Goal: Communication & Community: Answer question/provide support

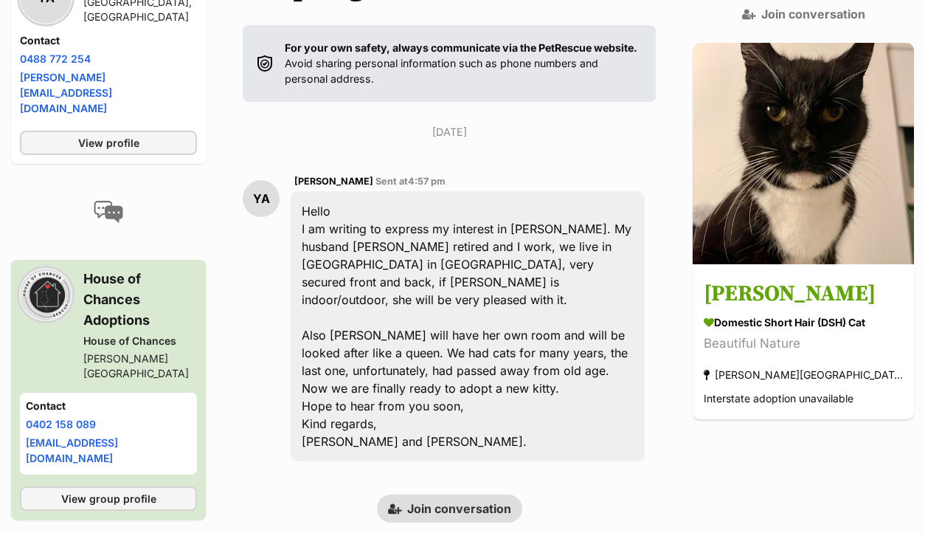
scroll to position [338, 0]
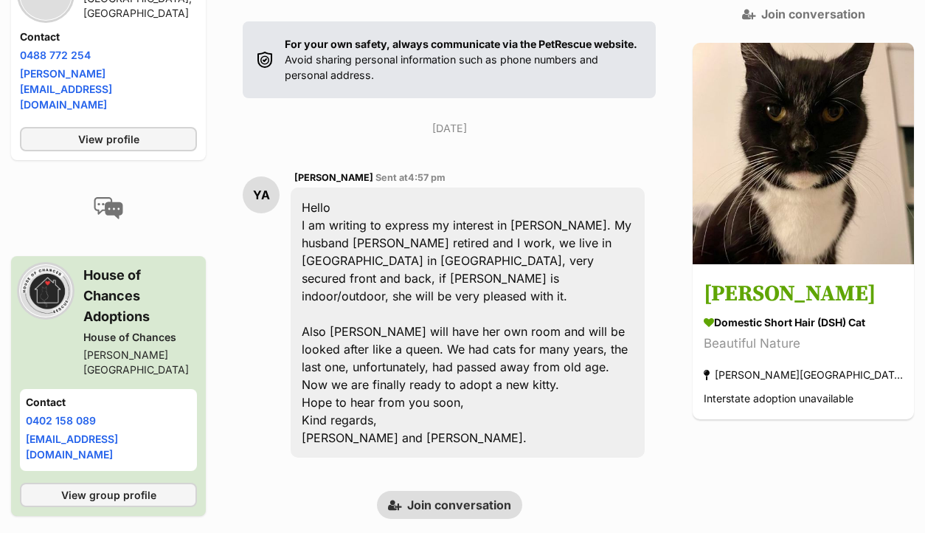
click at [461, 491] on link "Join conversation" at bounding box center [449, 505] width 145 height 28
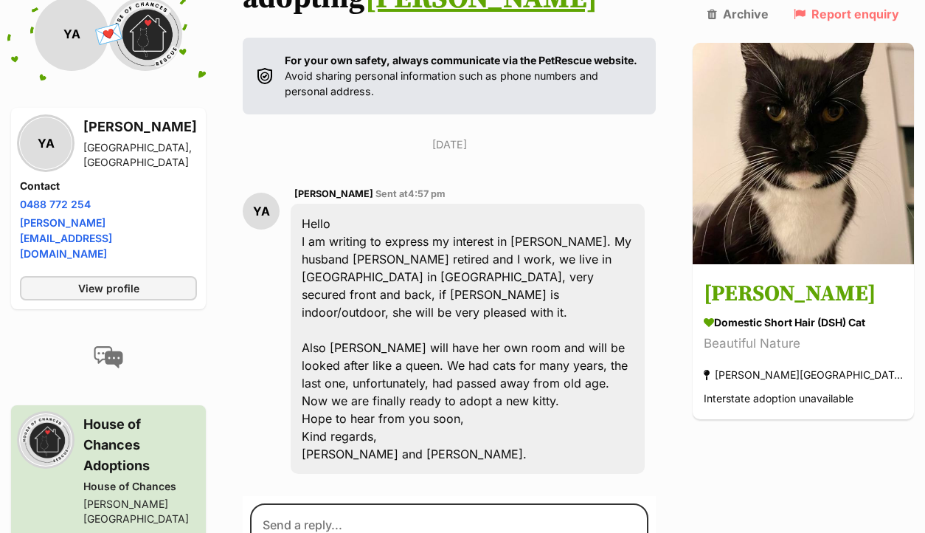
scroll to position [588, 0]
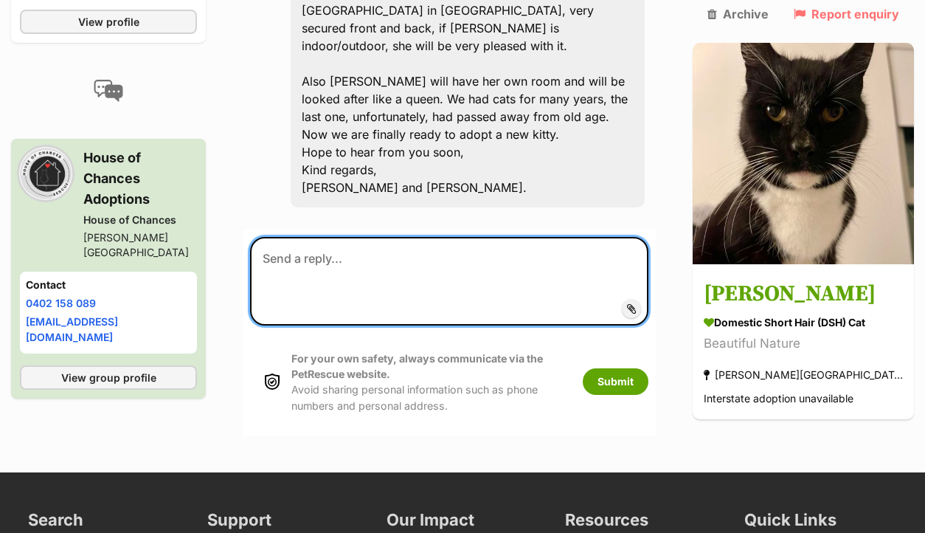
click at [407, 237] on textarea at bounding box center [449, 281] width 398 height 89
paste textarea "Hi there, Thank you so much for you interest in adopting from us, we really app…"
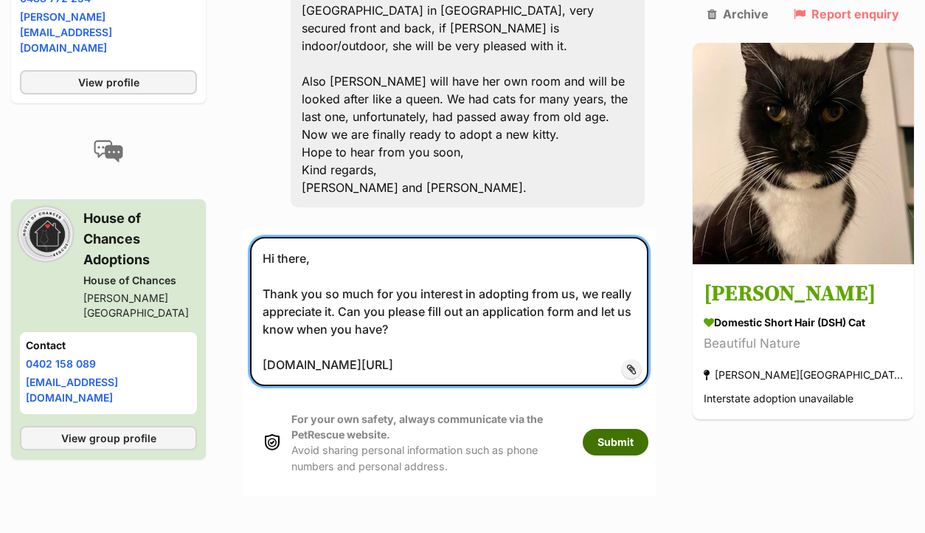
type textarea "Hi there, Thank you so much for you interest in adopting from us, we really app…"
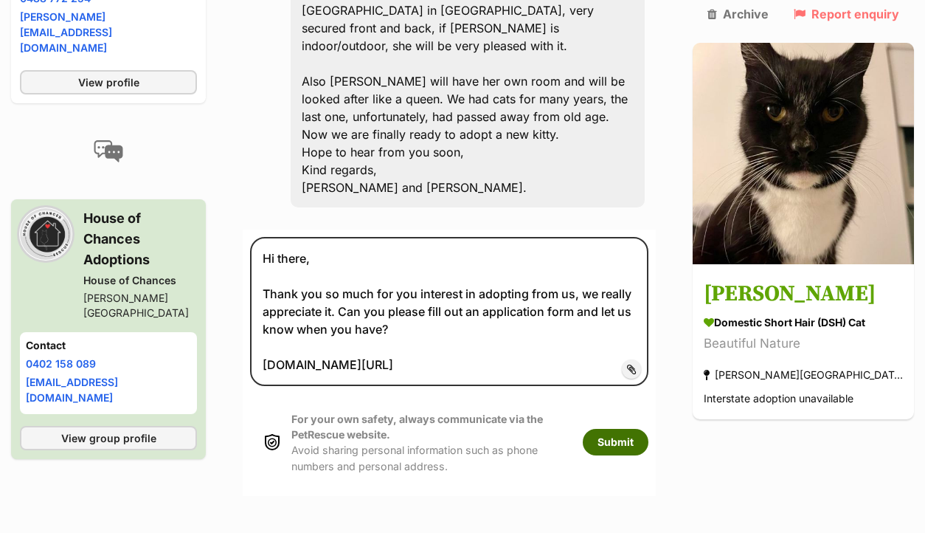
click at [643, 429] on button "Submit" at bounding box center [616, 442] width 66 height 27
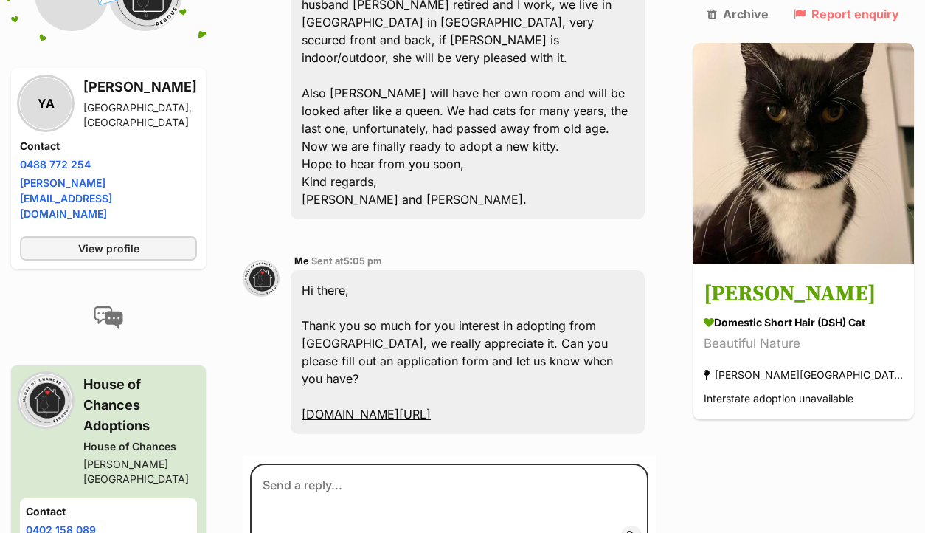
scroll to position [589, 0]
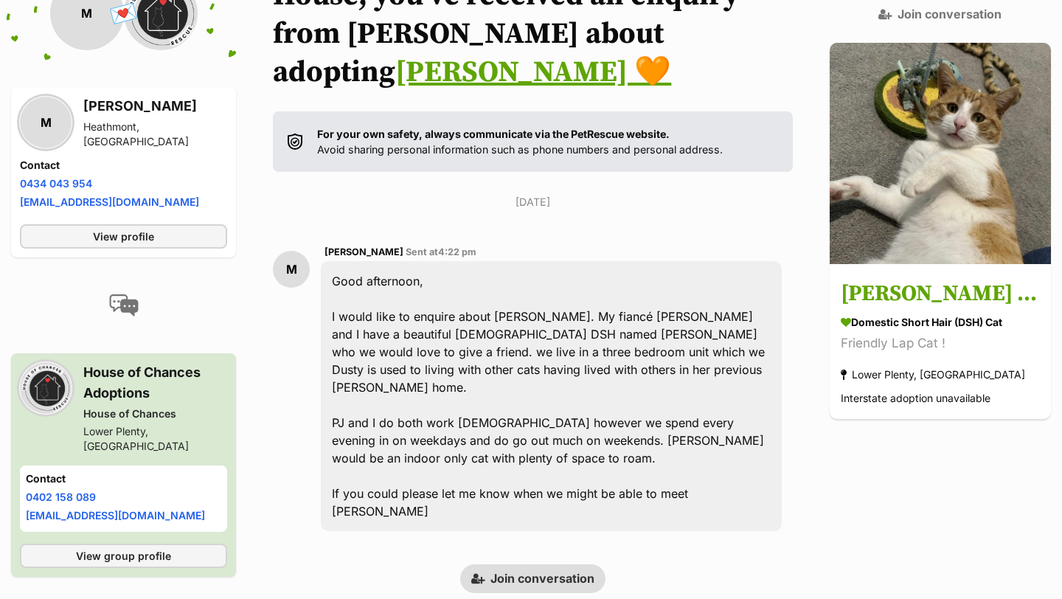
scroll to position [236, 0]
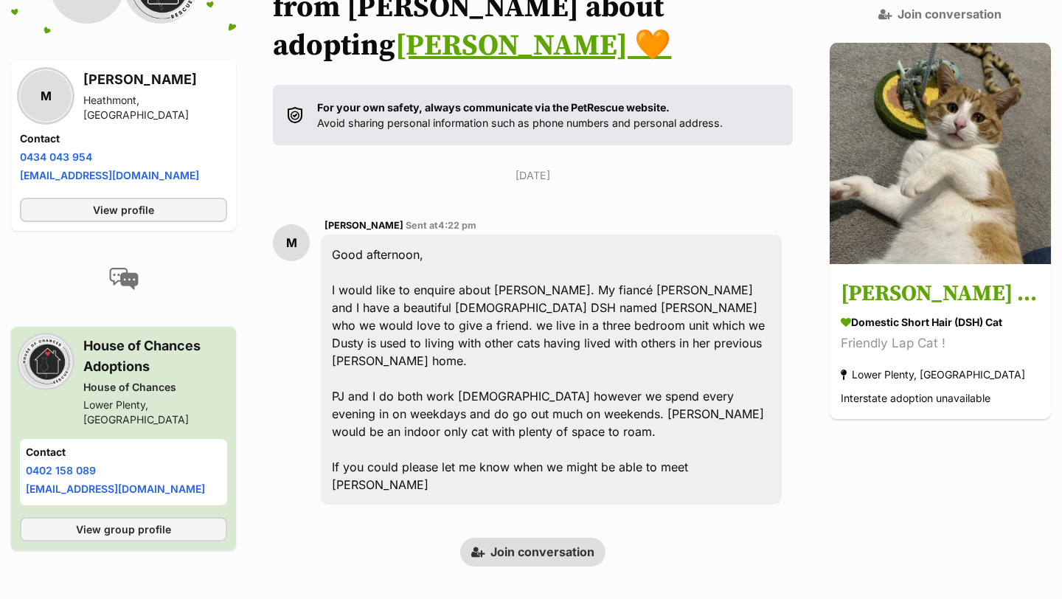
click at [560, 496] on div "Back to all conversations 💌 Conversation participant details M M Melissa Heathm…" at bounding box center [531, 268] width 1062 height 637
click at [559, 538] on link "Join conversation" at bounding box center [532, 552] width 145 height 28
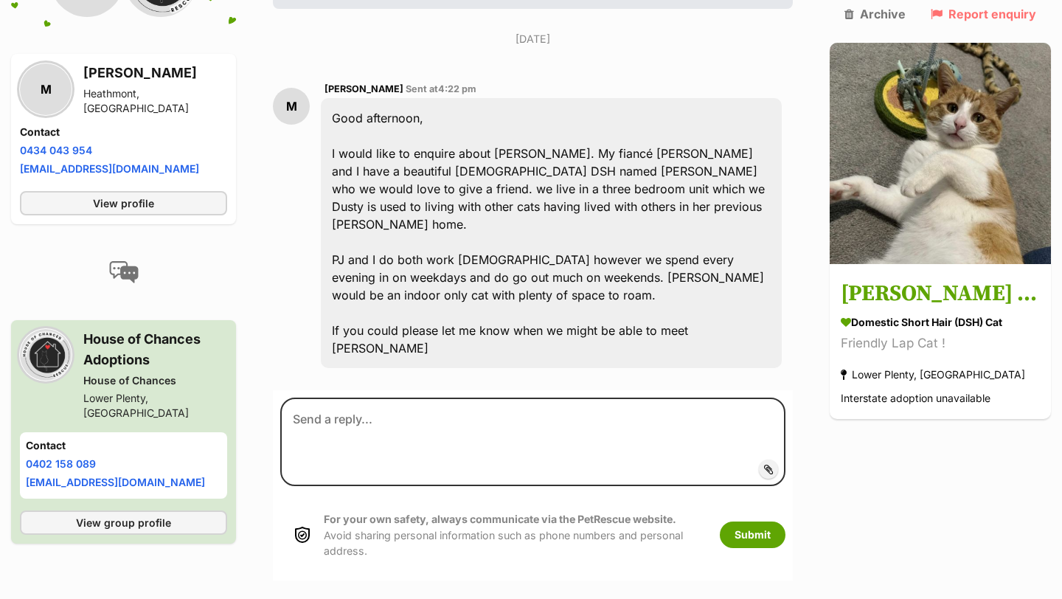
scroll to position [406, 0]
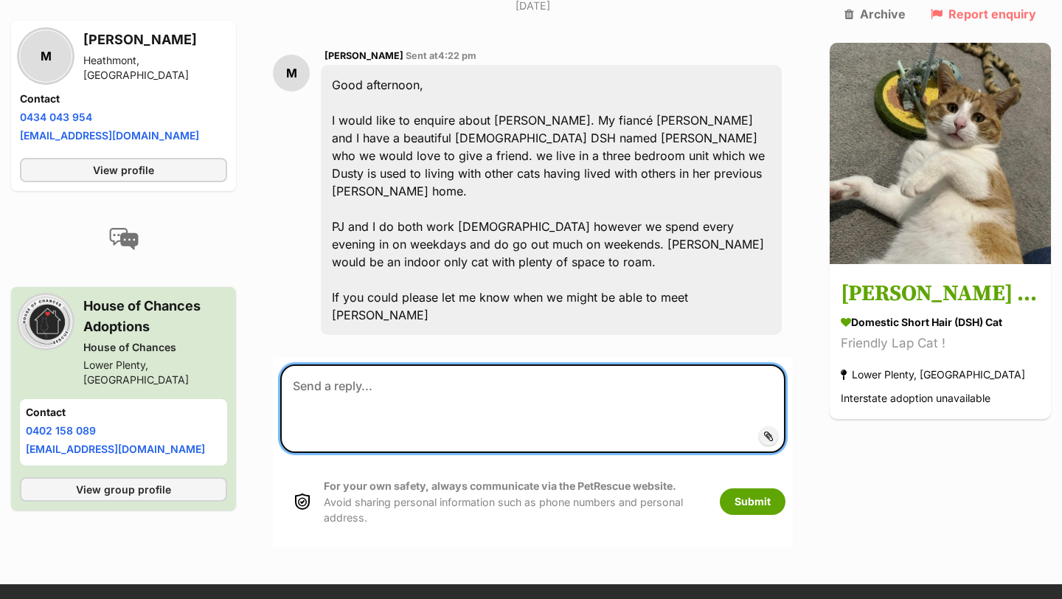
click at [450, 364] on textarea at bounding box center [532, 408] width 505 height 89
paste textarea "Hi there, Thank you so much for you interest in adopting from us, we really app…"
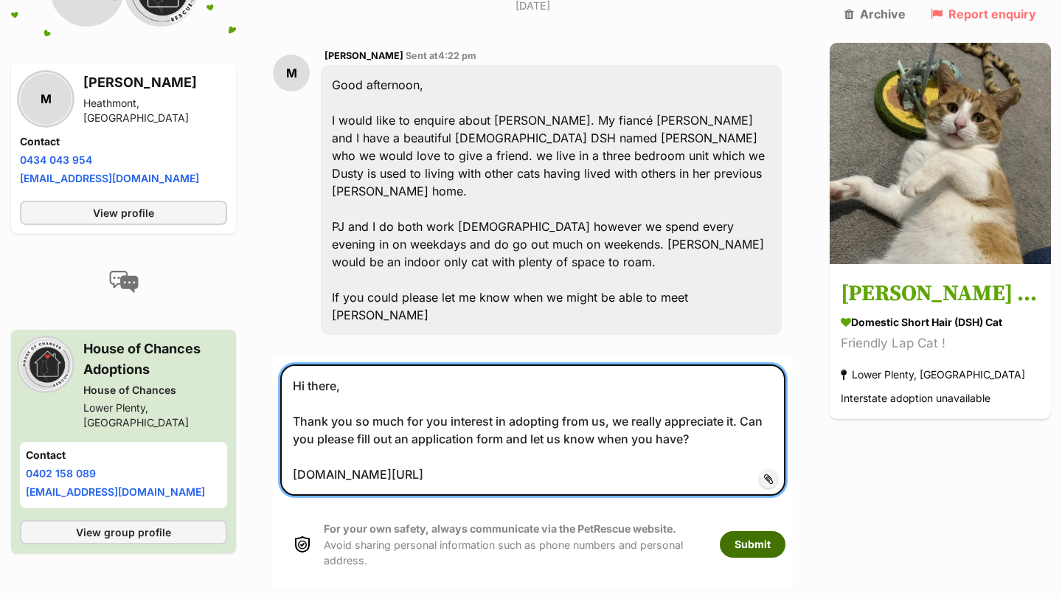
type textarea "Hi there, Thank you so much for you interest in adopting from us, we really app…"
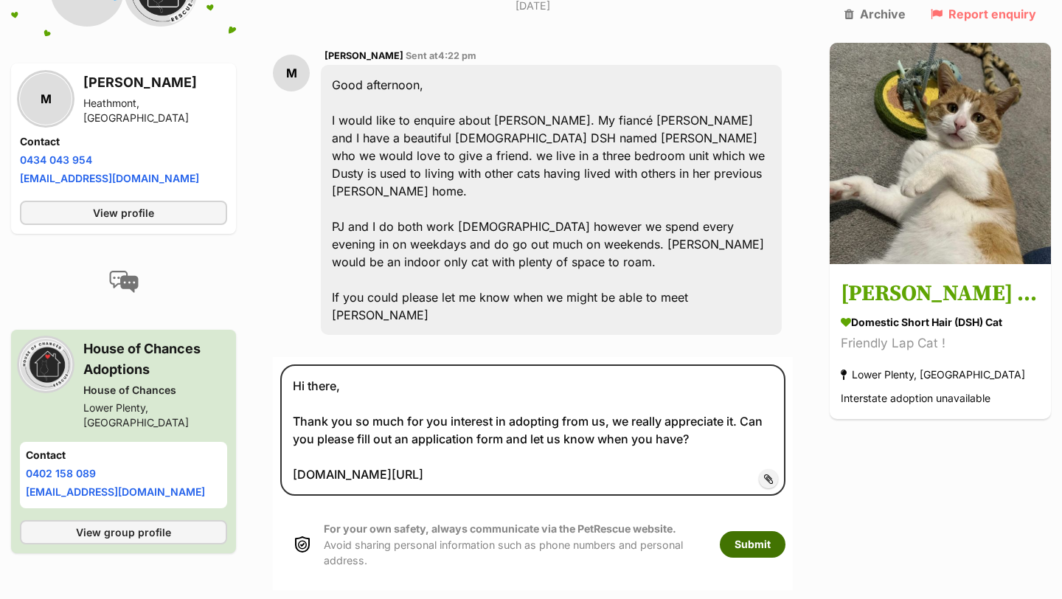
click at [786, 531] on button "Submit" at bounding box center [753, 544] width 66 height 27
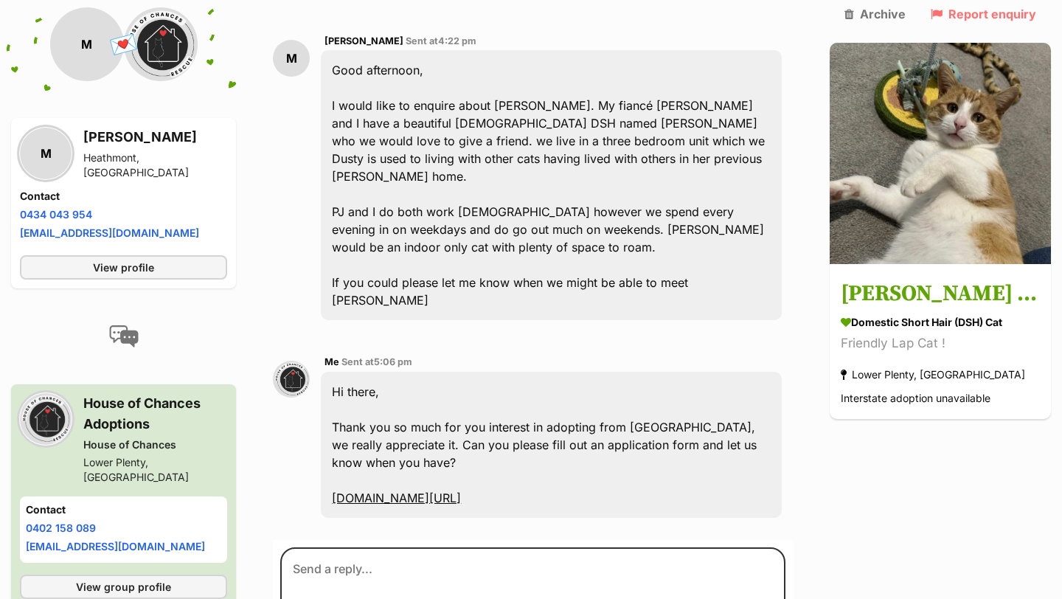
scroll to position [63, 0]
